Goal: Information Seeking & Learning: Learn about a topic

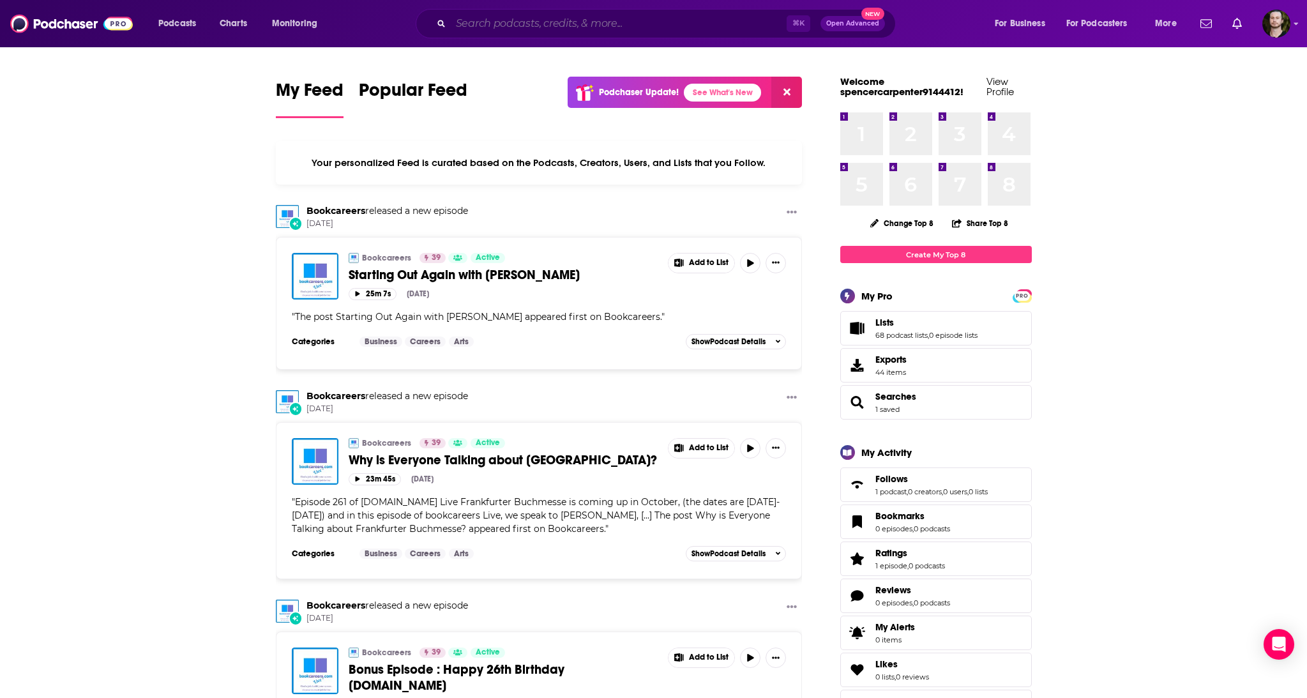
click at [613, 22] on input "Search podcasts, credits, & more..." at bounding box center [619, 23] width 336 height 20
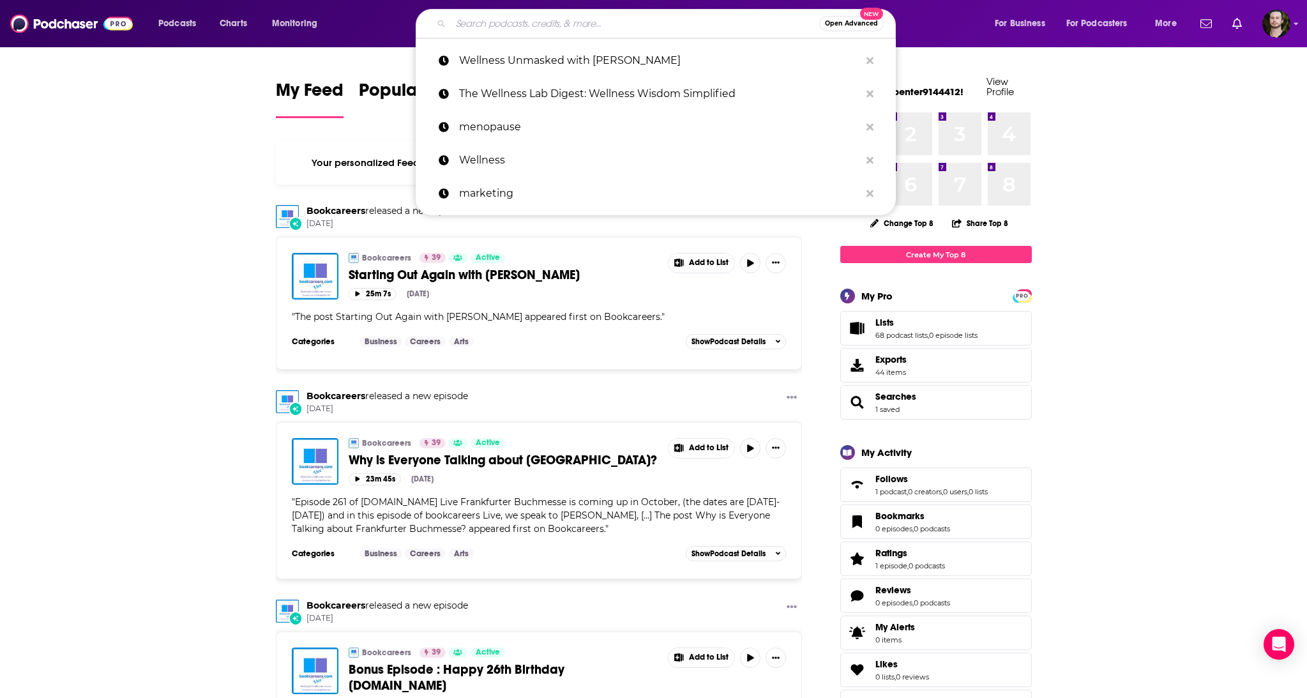
paste input "Ecommerce Coffee Break"
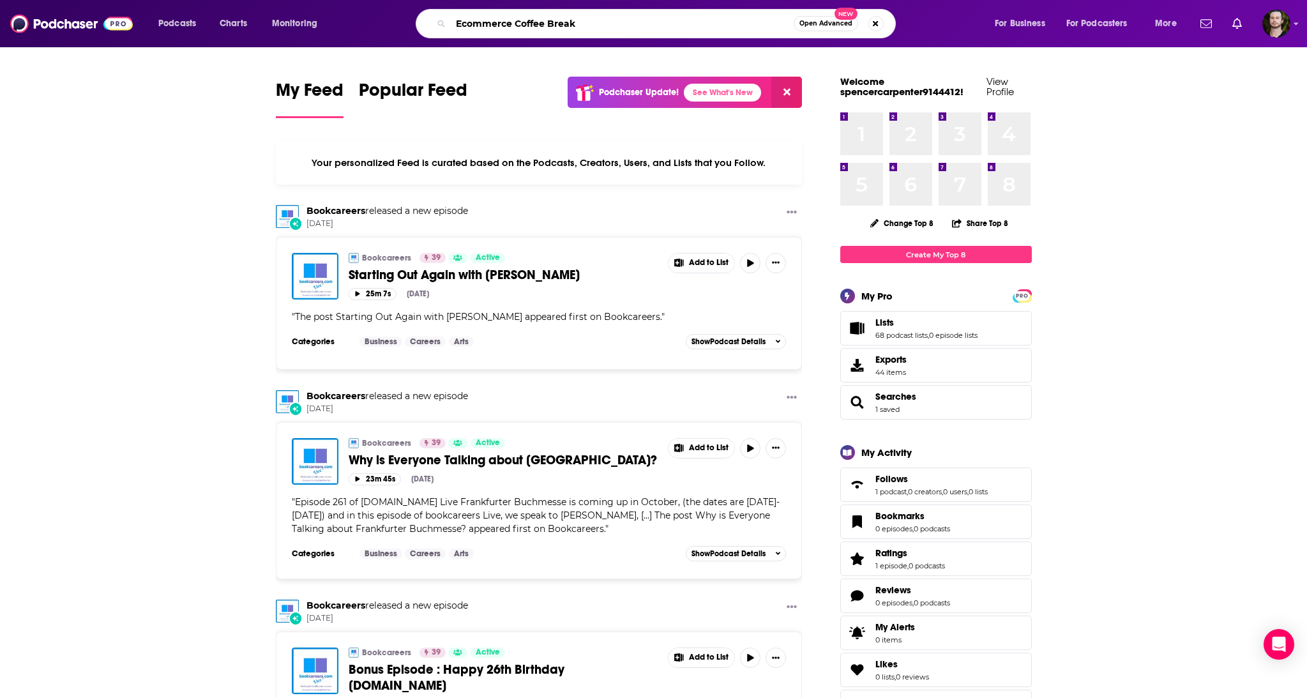
type input "Ecommerce Coffee Break"
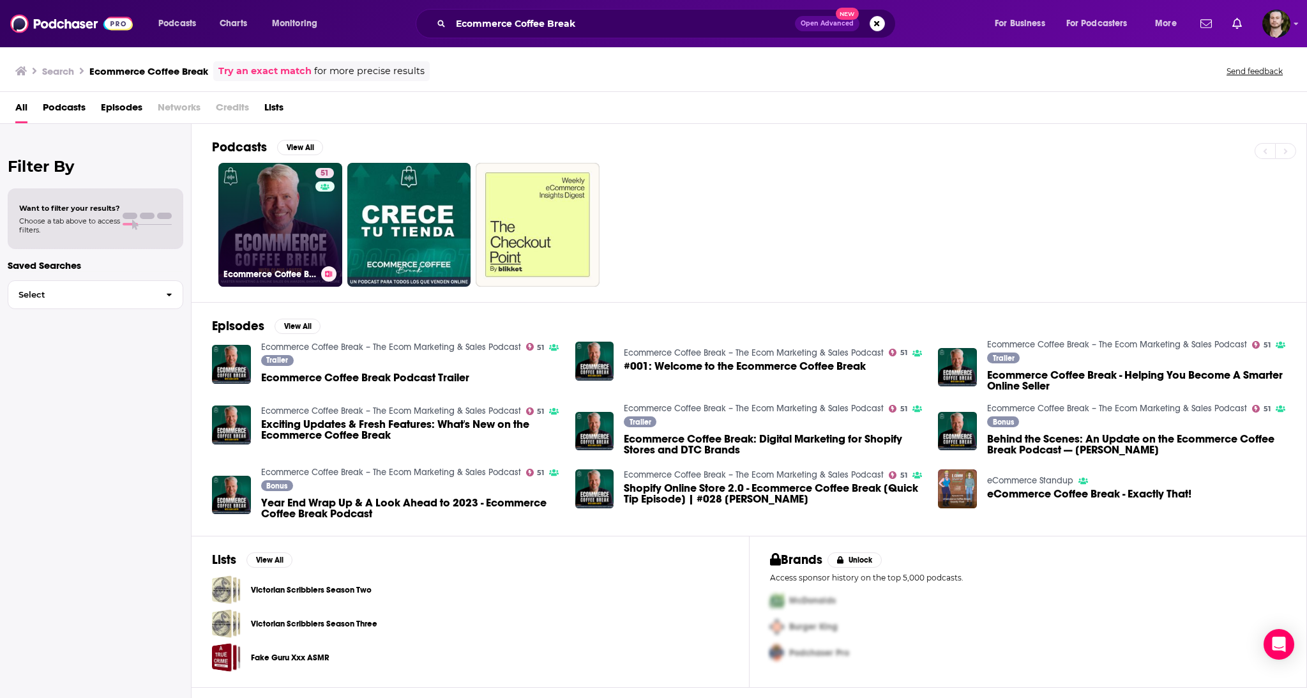
click at [299, 225] on link "51 Ecommerce Coffee Break – The Ecom Marketing & Sales Podcast" at bounding box center [280, 225] width 124 height 124
